Goal: Task Accomplishment & Management: Manage account settings

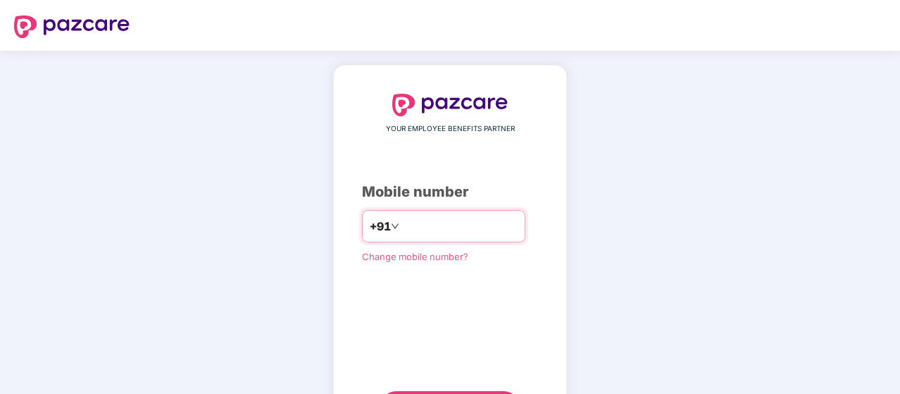
type input "*"
type input "**********"
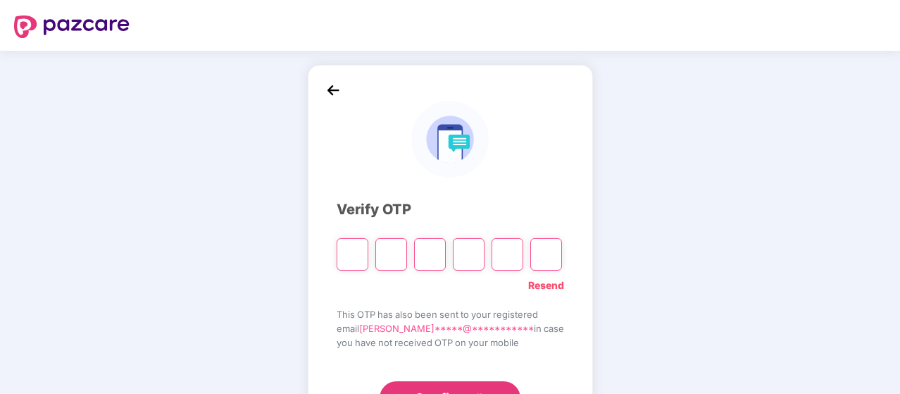
type input "*"
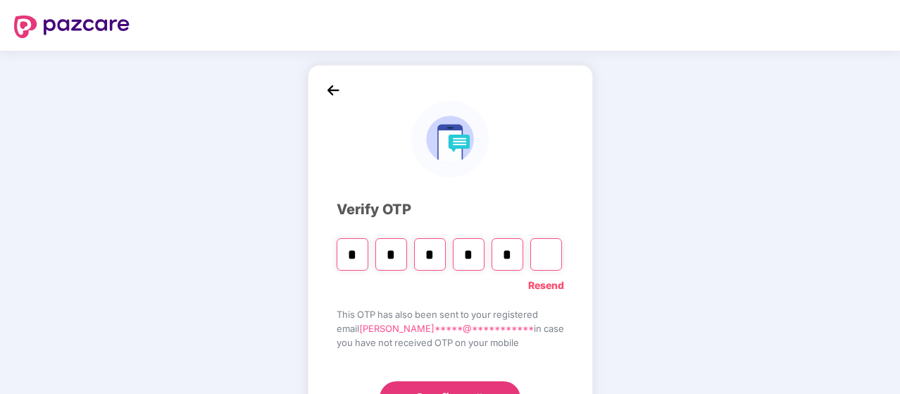
type input "*"
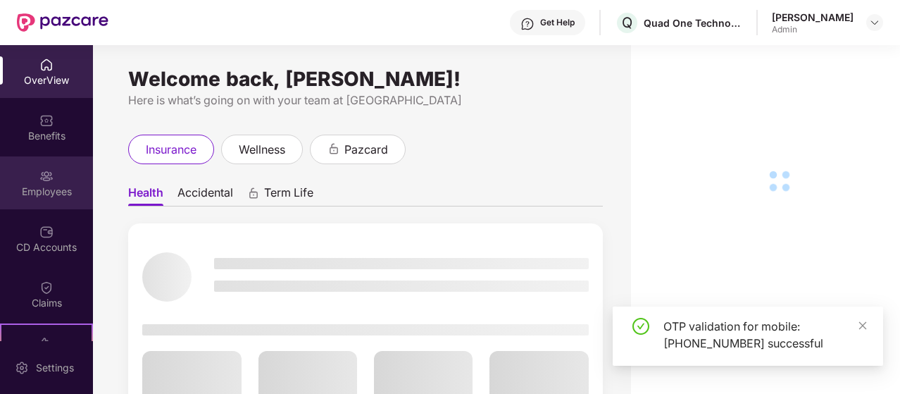
click at [45, 174] on img at bounding box center [46, 176] width 14 height 14
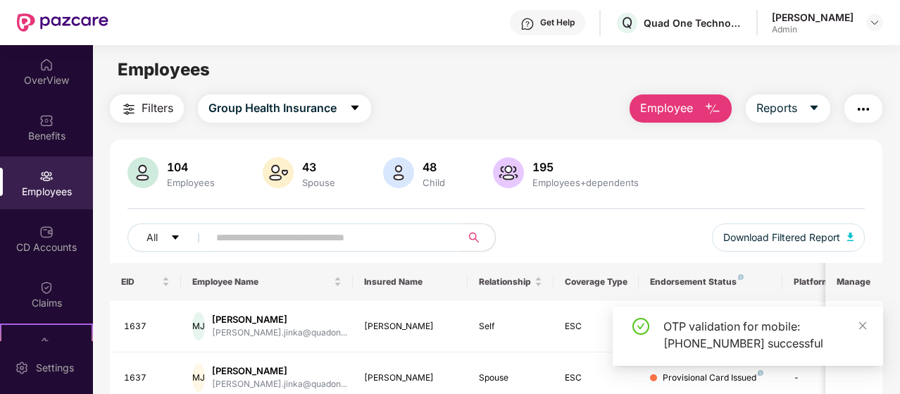
click at [318, 228] on input "text" at bounding box center [329, 237] width 226 height 21
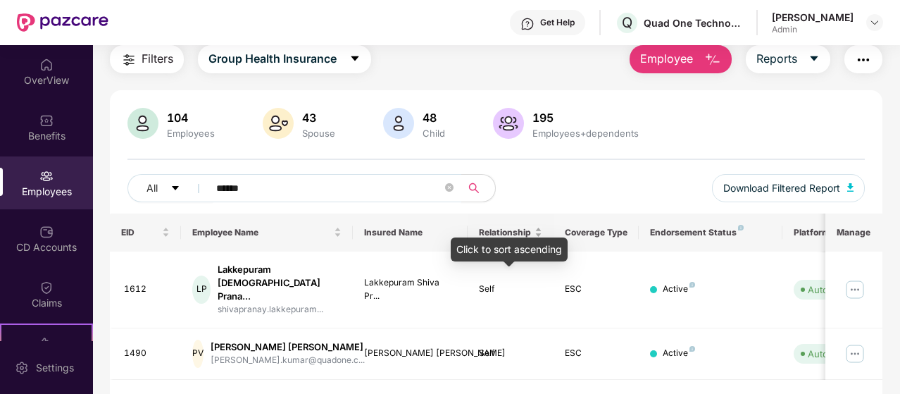
scroll to position [71, 0]
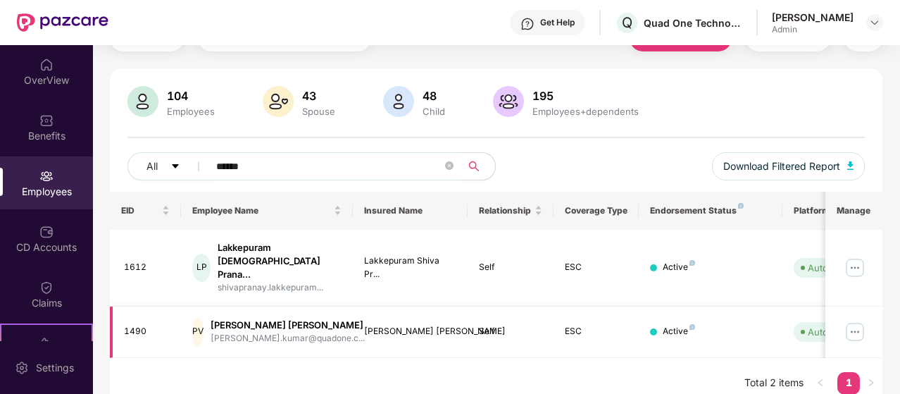
type input "******"
click at [859, 321] on img at bounding box center [855, 331] width 23 height 23
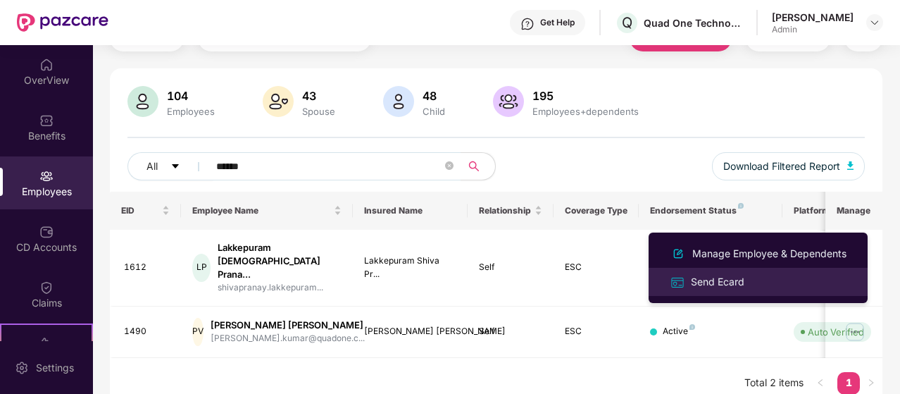
click at [718, 282] on div "Send Ecard" at bounding box center [717, 281] width 59 height 15
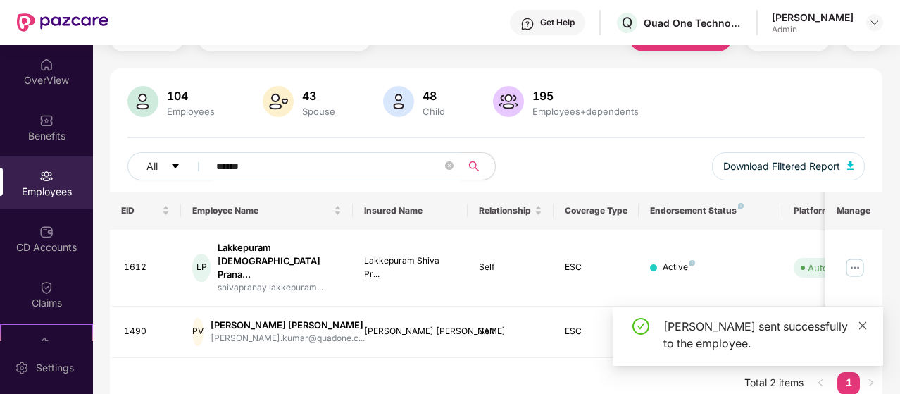
click at [864, 322] on icon "close" at bounding box center [863, 325] width 10 height 10
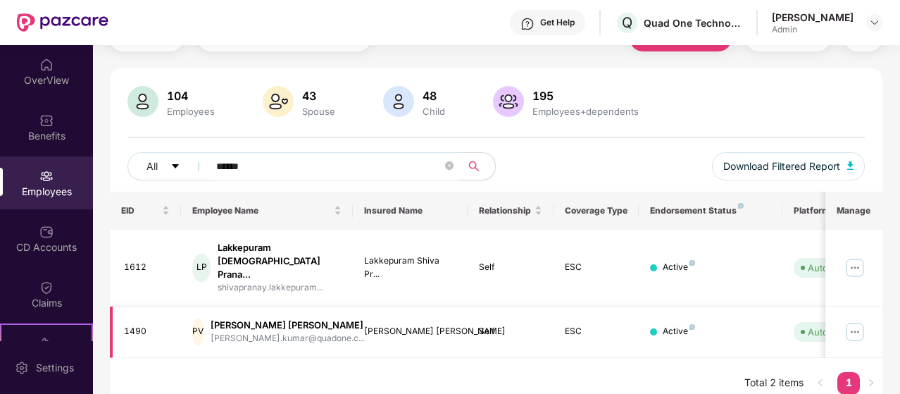
click at [859, 320] on img at bounding box center [855, 331] width 23 height 23
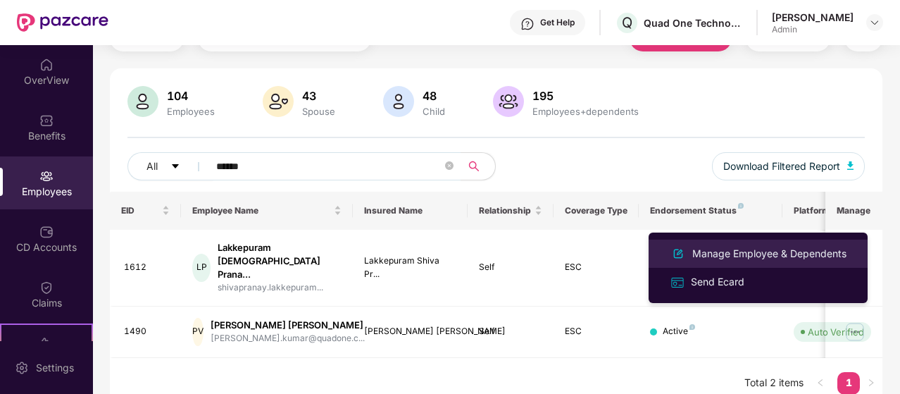
click at [740, 251] on div "Manage Employee & Dependents" at bounding box center [770, 253] width 160 height 15
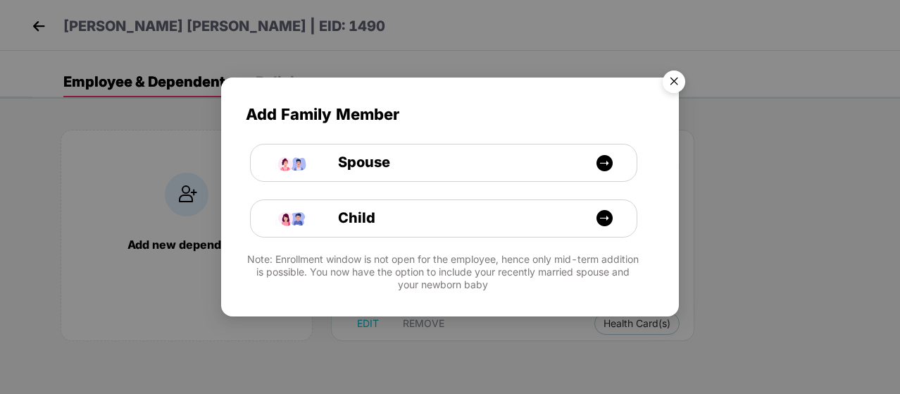
click at [677, 89] on img "Close" at bounding box center [673, 83] width 39 height 39
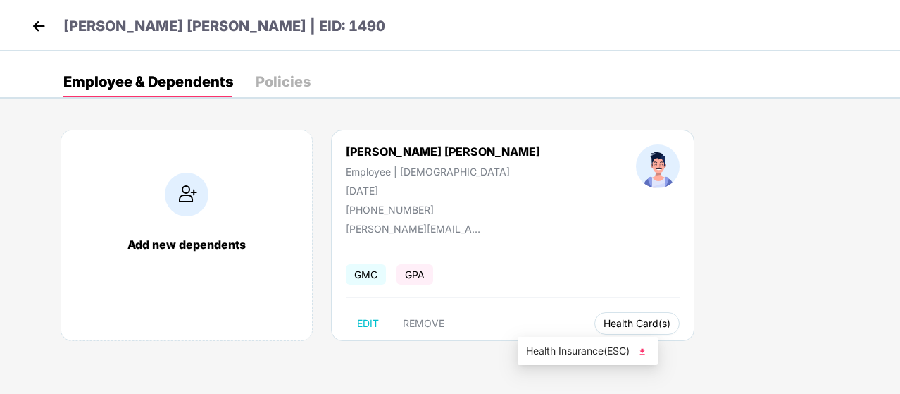
click at [604, 325] on span "Health Card(s)" at bounding box center [637, 323] width 67 height 7
click at [647, 349] on img at bounding box center [642, 351] width 14 height 14
